Goal: Transaction & Acquisition: Download file/media

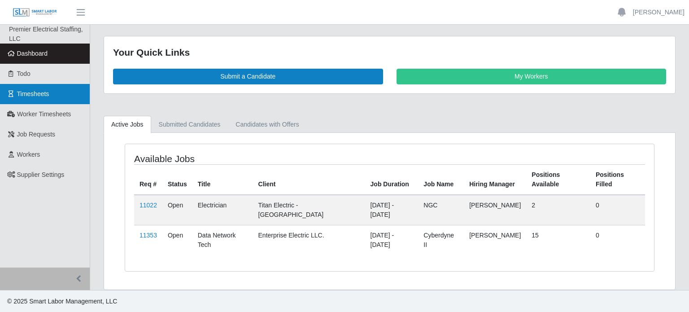
click at [40, 93] on span "Timesheets" at bounding box center [33, 93] width 32 height 7
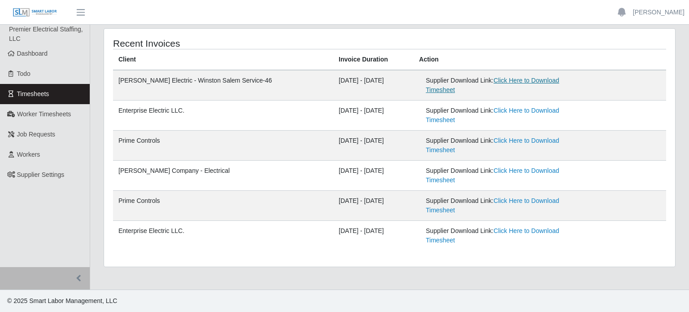
click at [527, 84] on link "Click Here to Download Timesheet" at bounding box center [491, 85] width 133 height 17
click at [38, 93] on span "Timesheets" at bounding box center [33, 93] width 32 height 7
click at [509, 171] on link "Click Here to Download Timesheet" at bounding box center [491, 175] width 133 height 17
